Goal: Task Accomplishment & Management: Complete application form

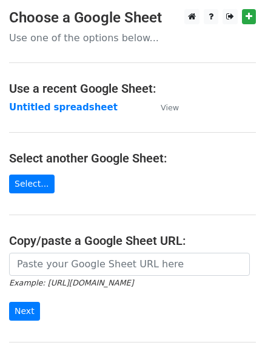
click at [131, 182] on main "Choose a Google Sheet Use one of the options below... Use a recent Google Sheet…" at bounding box center [132, 197] width 265 height 376
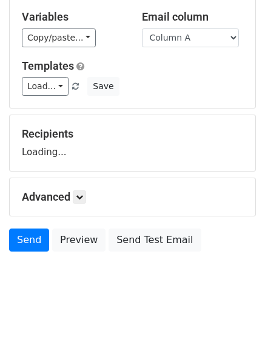
scroll to position [68, 0]
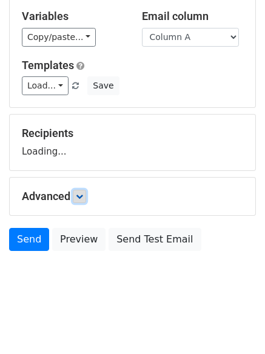
click at [85, 200] on link at bounding box center [79, 196] width 13 height 13
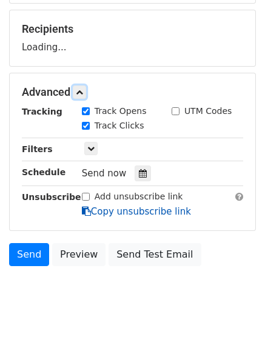
scroll to position [181, 0]
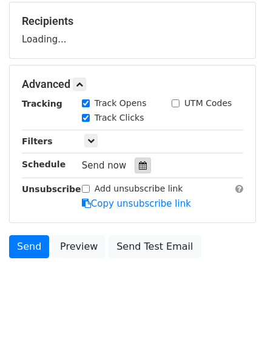
click at [139, 165] on icon at bounding box center [143, 165] width 8 height 8
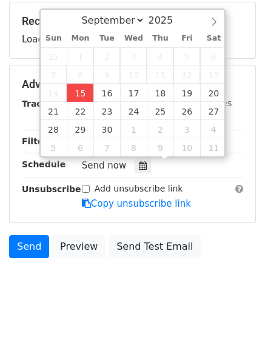
type input "2025-09-15 12:00"
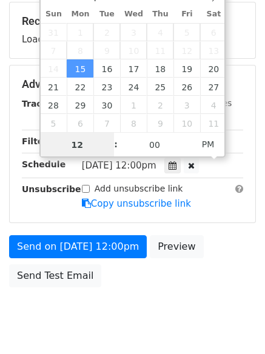
scroll to position [1, 0]
type input "4"
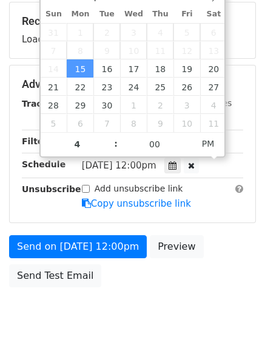
type input "2025-09-15 16:00"
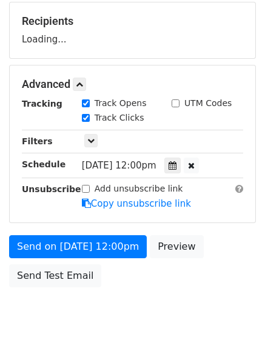
click at [144, 305] on body "New Campaign Daily emails left: 50 Google Sheet: Untitled spreadsheet Variables…" at bounding box center [132, 85] width 265 height 513
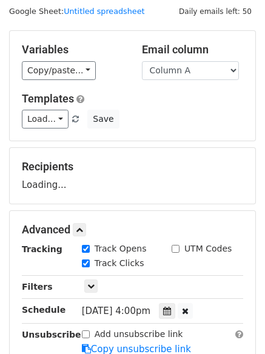
scroll to position [0, 0]
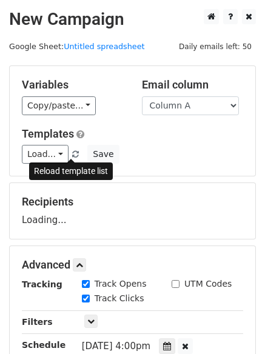
click at [72, 151] on span at bounding box center [75, 155] width 7 height 8
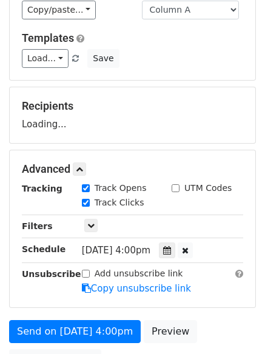
scroll to position [216, 0]
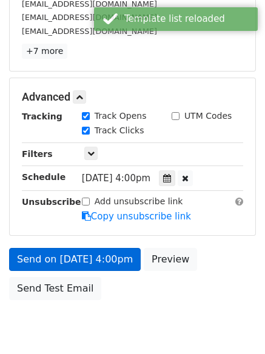
click at [116, 214] on link "Copy unsubscribe link" at bounding box center [136, 216] width 109 height 11
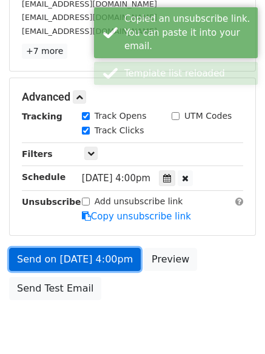
click at [114, 262] on link "Send on Sep 15 at 4:00pm" at bounding box center [74, 259] width 131 height 23
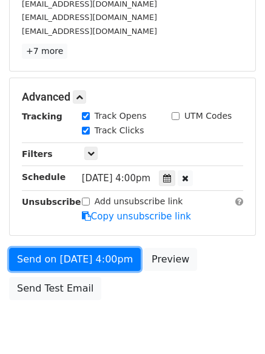
drag, startPoint x: 85, startPoint y: 250, endPoint x: 88, endPoint y: 236, distance: 14.4
click at [86, 250] on link "Send on Sep 15 at 4:00pm" at bounding box center [74, 259] width 131 height 23
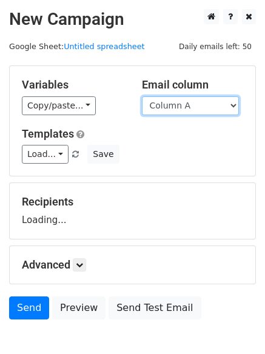
click at [219, 112] on select "Column A Column B Column C Column D Column E" at bounding box center [190, 105] width 97 height 19
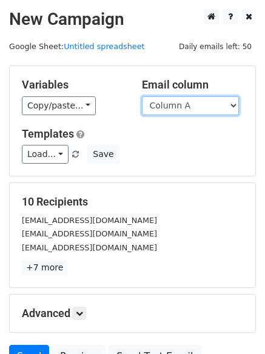
select select "Column B"
click at [142, 96] on select "Column A Column B Column C Column D Column E" at bounding box center [190, 105] width 97 height 19
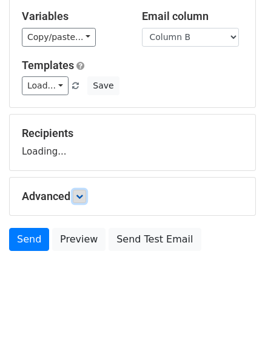
click at [82, 196] on icon at bounding box center [79, 196] width 7 height 7
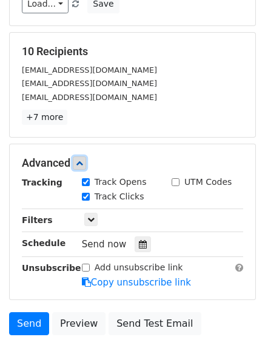
scroll to position [153, 0]
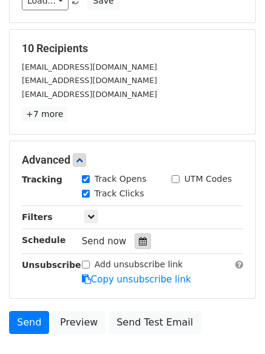
click at [136, 248] on div at bounding box center [142, 241] width 16 height 16
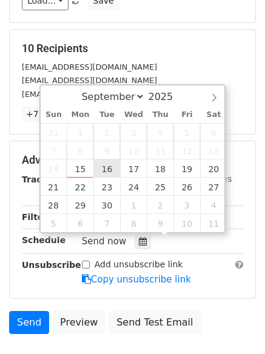
type input "2025-09-16 12:00"
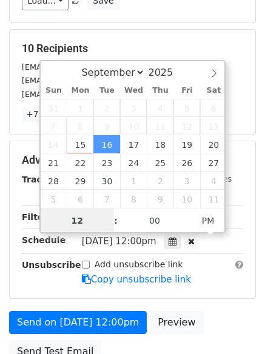
scroll to position [1, 0]
type input "5"
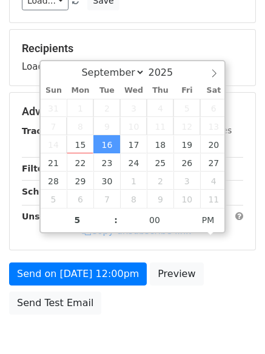
type input "2025-09-16 17:00"
drag, startPoint x: 103, startPoint y: 294, endPoint x: 107, endPoint y: 300, distance: 7.9
click at [103, 295] on div "Send on Sep 16 at 12:00pm Preview Send Test Email" at bounding box center [132, 291] width 265 height 58
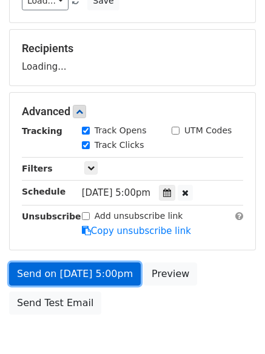
click at [112, 274] on link "Send on Sep 16 at 5:00pm" at bounding box center [74, 273] width 131 height 23
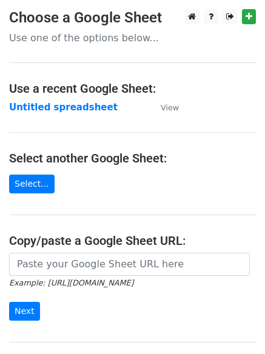
click at [73, 111] on strong "Untitled spreadsheet" at bounding box center [63, 107] width 108 height 11
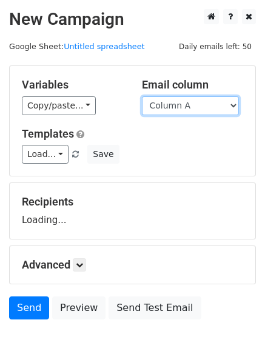
click at [191, 109] on select "Column A Column B Column C Column D Column E" at bounding box center [190, 105] width 97 height 19
click at [190, 155] on div "Load... No templates saved Save" at bounding box center [132, 154] width 239 height 19
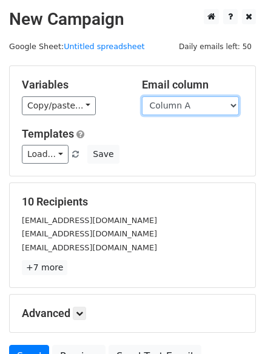
click at [196, 101] on select "Column A Column B Column C Column D Column E" at bounding box center [190, 105] width 97 height 19
select select "Column C"
click at [142, 96] on select "Column A Column B Column C Column D Column E" at bounding box center [190, 105] width 97 height 19
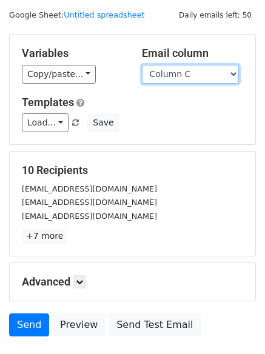
scroll to position [117, 0]
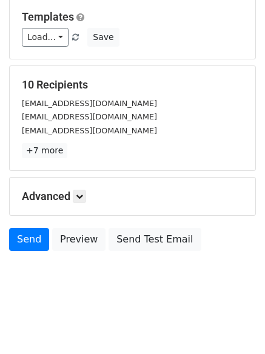
click at [84, 204] on div "Advanced Tracking Track Opens UTM Codes Track Clicks Filters Only include sprea…" at bounding box center [132, 197] width 245 height 38
click at [83, 196] on icon at bounding box center [79, 196] width 7 height 7
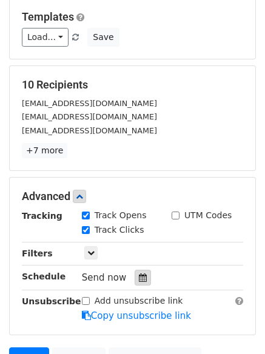
click at [134, 279] on div at bounding box center [142, 278] width 16 height 16
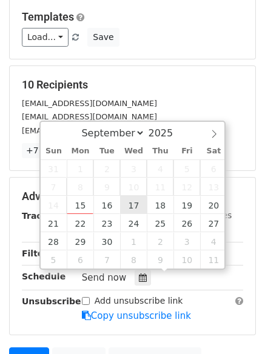
type input "2025-09-17 12:00"
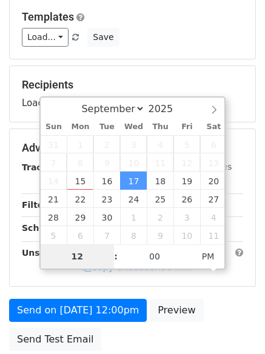
type input "6"
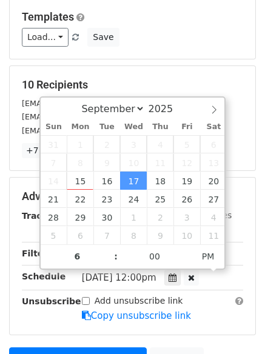
type input "2025-09-17 18:00"
click at [194, 309] on div "Add unsubscribe link Copy unsubscribe link" at bounding box center [162, 308] width 179 height 28
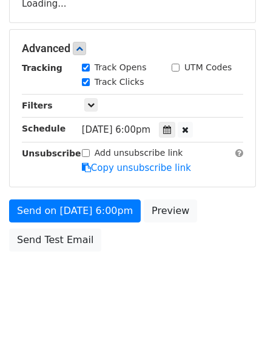
scroll to position [238, 0]
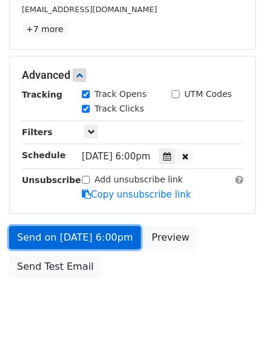
click at [107, 228] on link "Send on Sep 17 at 6:00pm" at bounding box center [74, 237] width 131 height 23
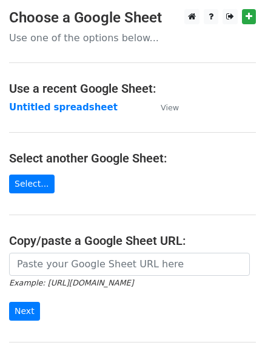
click at [65, 111] on strong "Untitled spreadsheet" at bounding box center [63, 107] width 108 height 11
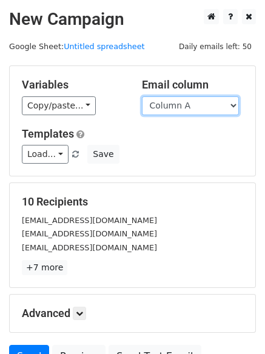
click at [231, 107] on select "Column A Column B Column C Column D Column E" at bounding box center [190, 105] width 97 height 19
select select "Column D"
click at [142, 96] on select "Column A Column B Column C Column D Column E" at bounding box center [190, 105] width 97 height 19
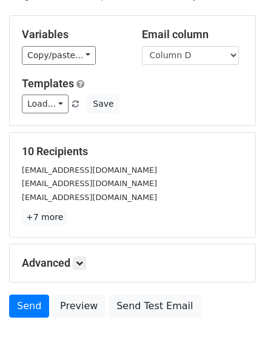
scroll to position [117, 0]
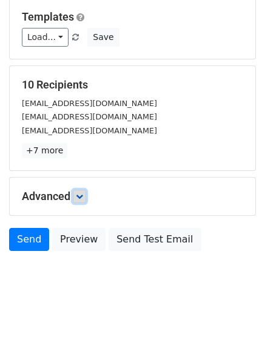
click at [84, 190] on link at bounding box center [79, 196] width 13 height 13
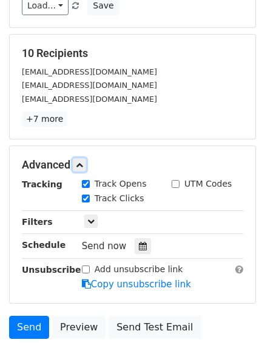
scroll to position [178, 0]
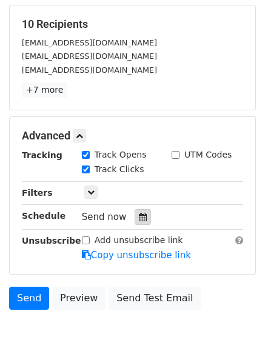
click at [139, 218] on icon at bounding box center [143, 217] width 8 height 8
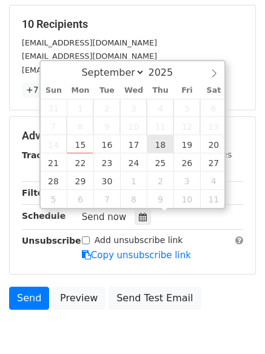
type input "2025-09-18 12:00"
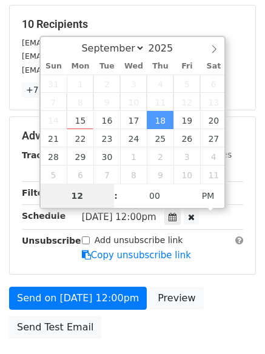
type input "7"
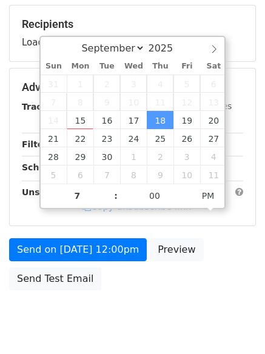
type input "2025-09-18 19:00"
click at [145, 293] on div "Send on Sep 18 at 12:00pm Preview Send Test Email" at bounding box center [132, 267] width 265 height 58
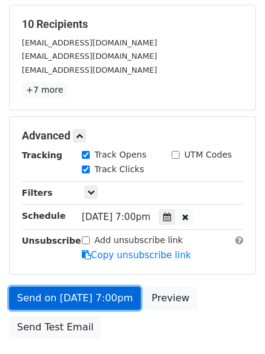
click at [93, 304] on link "Send on Sep 18 at 7:00pm" at bounding box center [74, 298] width 131 height 23
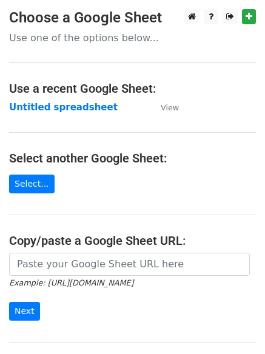
click at [75, 111] on strong "Untitled spreadsheet" at bounding box center [63, 107] width 108 height 11
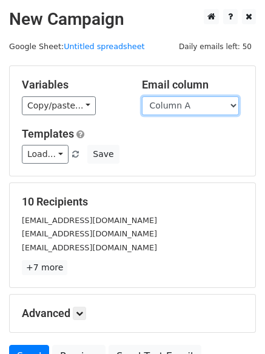
click at [208, 111] on select "Column A Column B Column C Column D Column E" at bounding box center [190, 105] width 97 height 19
select select "Column E"
click at [142, 96] on select "Column A Column B Column C Column D Column E" at bounding box center [190, 105] width 97 height 19
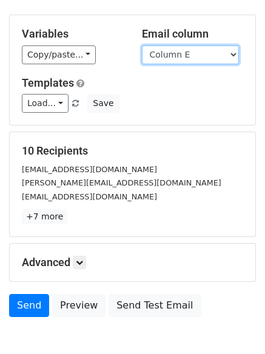
scroll to position [117, 0]
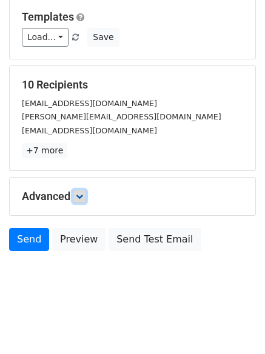
click at [79, 196] on icon at bounding box center [79, 196] width 7 height 7
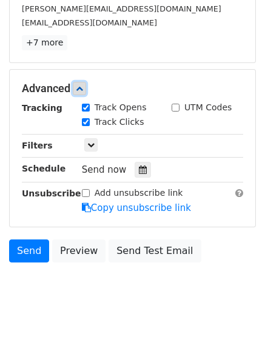
scroll to position [225, 0]
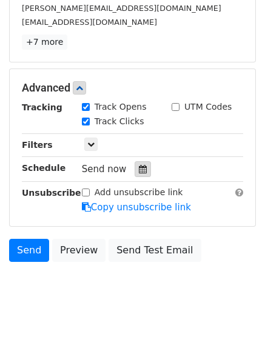
click at [139, 171] on icon at bounding box center [143, 169] width 8 height 8
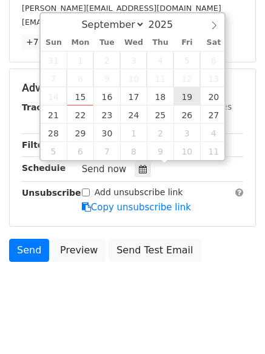
type input "[DATE] 12:00"
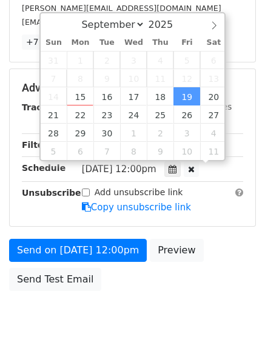
scroll to position [1, 0]
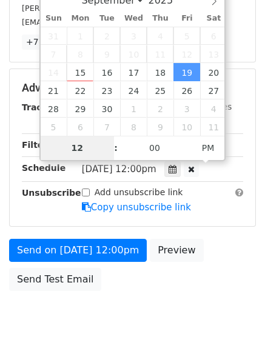
type input "8"
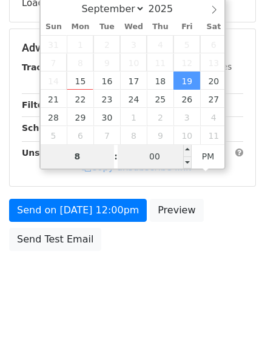
scroll to position [216, 0]
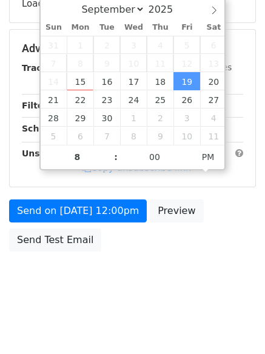
type input "[DATE] 20:00"
drag, startPoint x: 151, startPoint y: 282, endPoint x: 151, endPoint y: 294, distance: 12.7
click at [151, 283] on body "New Campaign Daily emails left: 50 Google Sheet: Untitled spreadsheet Variables…" at bounding box center [132, 49] width 265 height 513
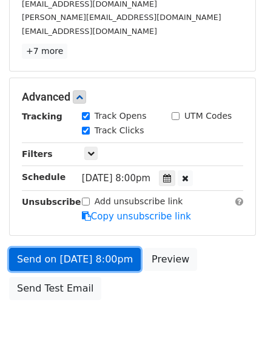
click at [100, 261] on link "Send on [DATE] 8:00pm" at bounding box center [74, 259] width 131 height 23
